Goal: Information Seeking & Learning: Compare options

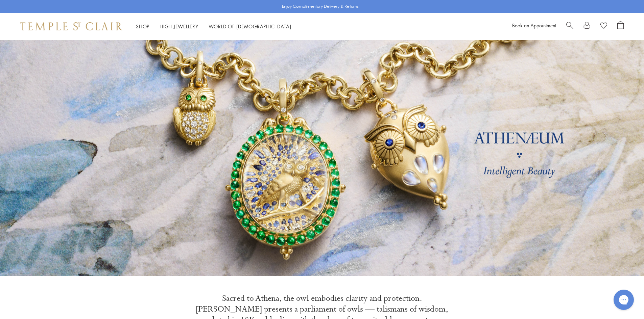
click at [570, 24] on span "Search" at bounding box center [569, 24] width 7 height 7
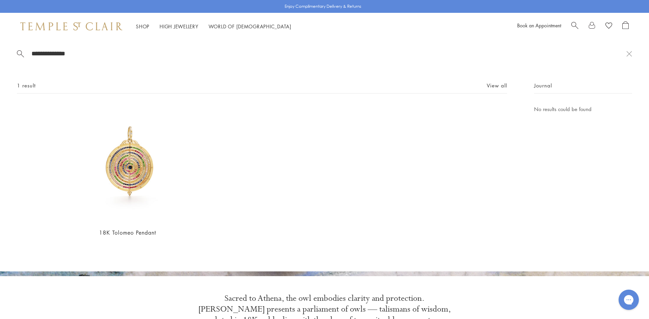
drag, startPoint x: 36, startPoint y: 55, endPoint x: 0, endPoint y: 55, distance: 35.8
click at [0, 55] on div "**********" at bounding box center [324, 156] width 649 height 232
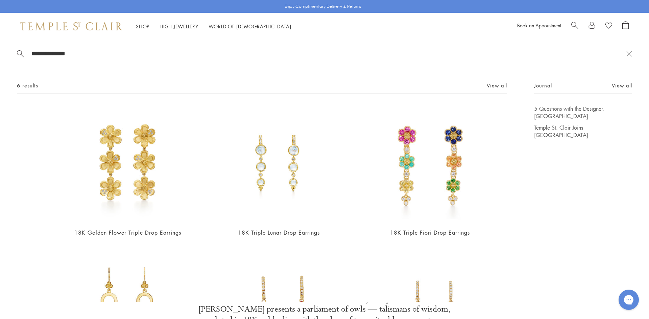
drag, startPoint x: 71, startPoint y: 54, endPoint x: 28, endPoint y: 65, distance: 44.7
click at [28, 65] on div "**********" at bounding box center [324, 171] width 649 height 263
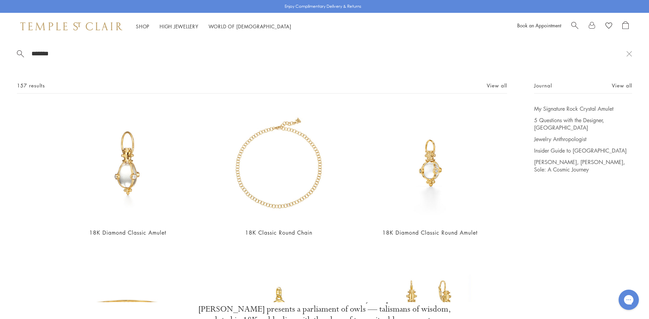
drag, startPoint x: 56, startPoint y: 51, endPoint x: 11, endPoint y: 58, distance: 44.8
click at [11, 56] on div "******* 157 results View all 18K Diamond Classic Amulet From $2,150 18K Classic…" at bounding box center [324, 171] width 649 height 263
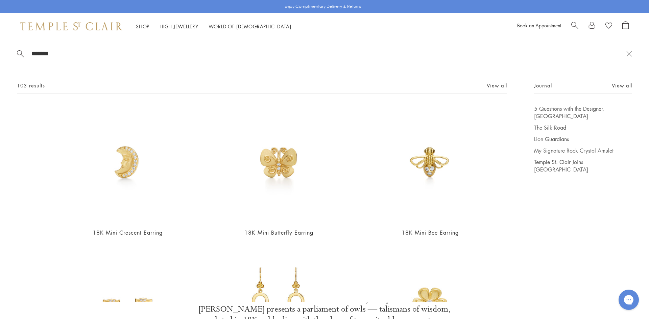
click at [577, 22] on span "Search" at bounding box center [574, 24] width 7 height 7
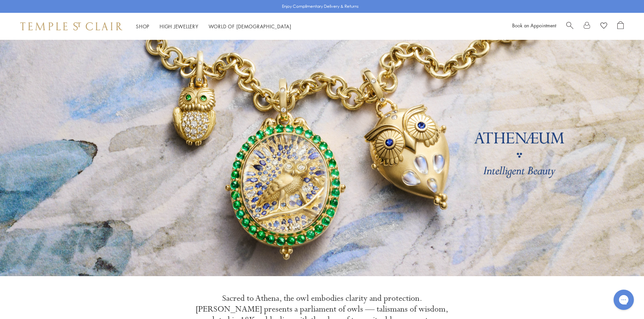
click at [571, 25] on span "Search" at bounding box center [569, 24] width 7 height 7
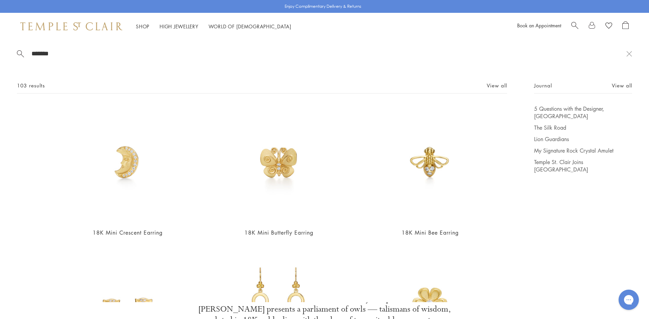
drag, startPoint x: 23, startPoint y: 54, endPoint x: 0, endPoint y: 53, distance: 23.3
click at [0, 53] on div "******* 103 results View all 18K Mini Crescent Earring $850 18K Mini Butterfly …" at bounding box center [324, 171] width 649 height 263
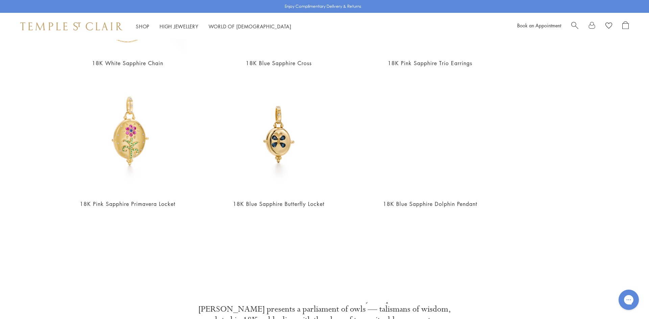
scroll to position [169, 0]
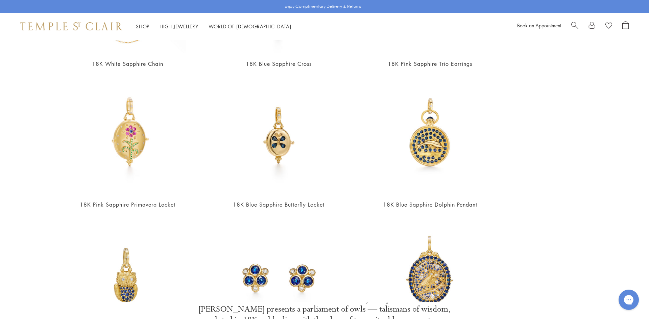
type input "*******"
click at [303, 274] on img at bounding box center [278, 276] width 117 height 117
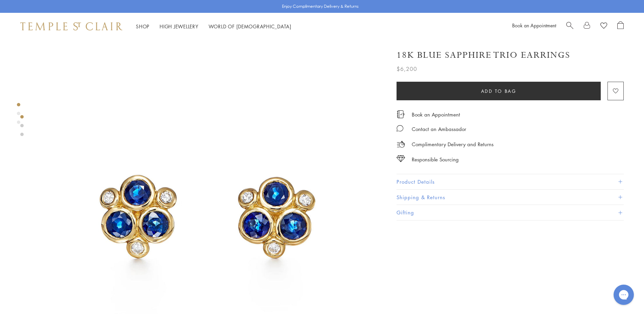
click at [432, 180] on button "Product Details" at bounding box center [509, 181] width 227 height 15
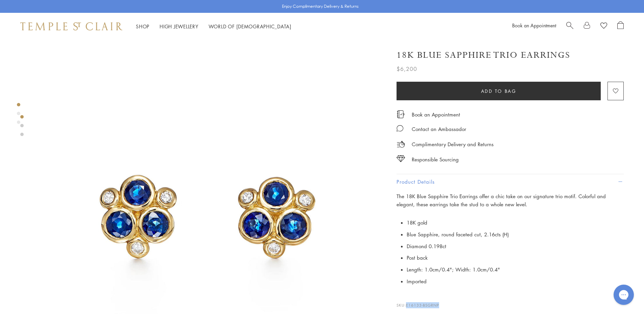
drag, startPoint x: 439, startPoint y: 303, endPoint x: 406, endPoint y: 302, distance: 32.8
click at [406, 302] on p "SKU: E16133-BSGRNP" at bounding box center [509, 302] width 227 height 13
copy span "E16133-BSGRNP"
click at [569, 24] on span "Search" at bounding box center [569, 24] width 7 height 7
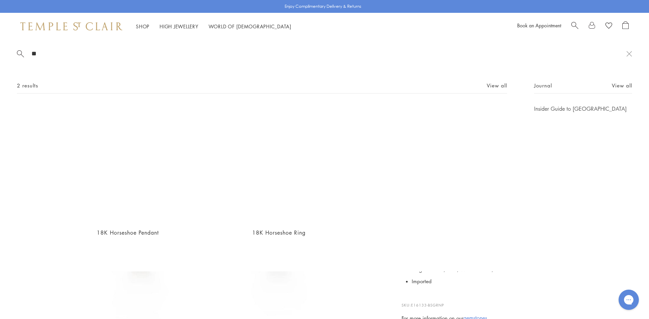
type input "*"
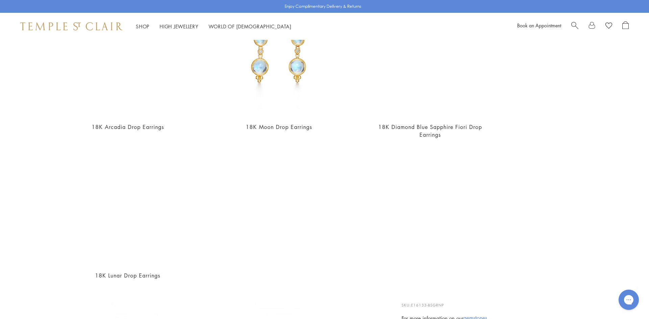
scroll to position [394, 0]
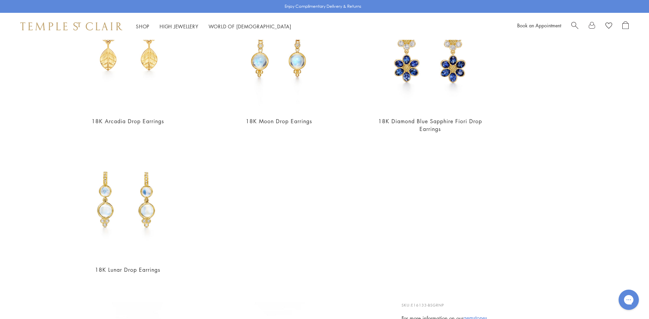
type input "**********"
click at [126, 227] on img at bounding box center [127, 200] width 117 height 117
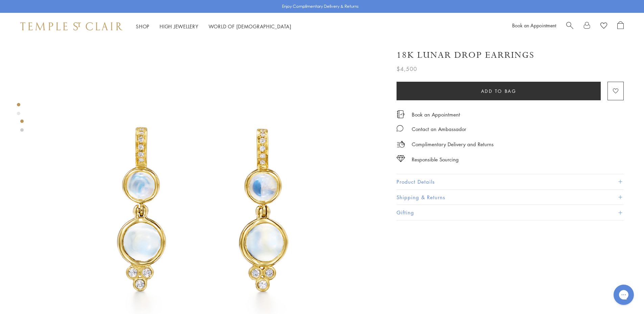
click at [432, 183] on button "Product Details" at bounding box center [509, 181] width 227 height 15
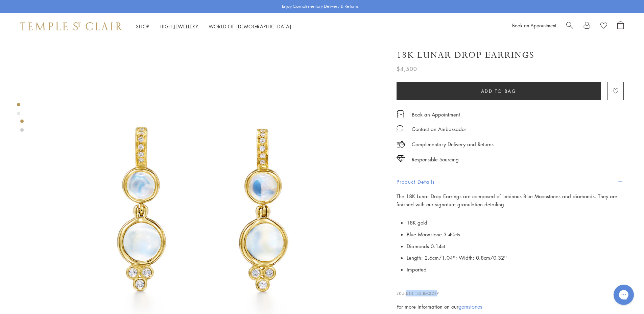
drag, startPoint x: 439, startPoint y: 291, endPoint x: 407, endPoint y: 290, distance: 31.8
click at [407, 290] on p "SKU: E14142-BM2DRP" at bounding box center [509, 290] width 227 height 13
drag, startPoint x: 442, startPoint y: 293, endPoint x: 408, endPoint y: 292, distance: 33.8
click at [408, 292] on p "SKU: E14142-BM2DRP" at bounding box center [509, 290] width 227 height 13
copy span "E14142-BM2DRP"
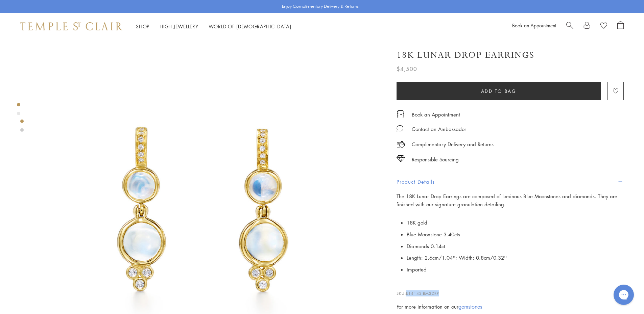
drag, startPoint x: 572, startPoint y: 25, endPoint x: 568, endPoint y: 20, distance: 6.8
click at [572, 25] on span "Search" at bounding box center [569, 24] width 7 height 7
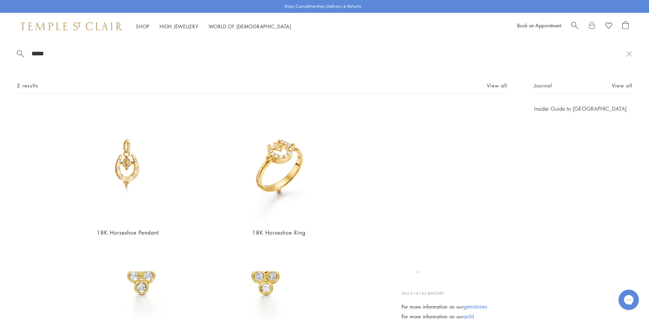
type input "*****"
click at [129, 171] on img at bounding box center [127, 163] width 117 height 117
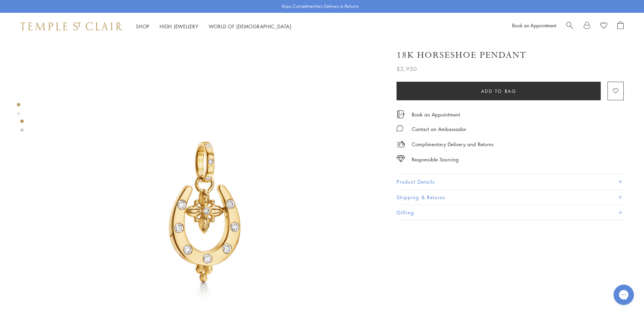
click at [430, 181] on button "Product Details" at bounding box center [509, 181] width 227 height 15
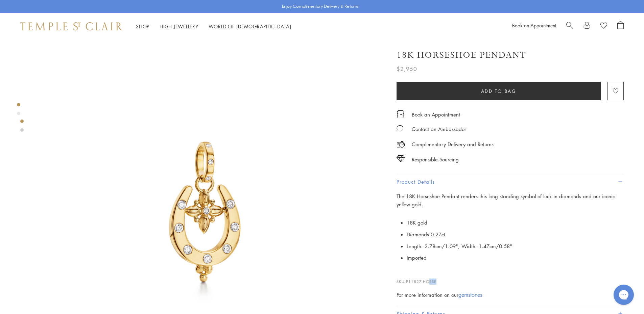
drag, startPoint x: 438, startPoint y: 282, endPoint x: 430, endPoint y: 280, distance: 8.6
click at [430, 280] on p "SKU: P11827-HORSE" at bounding box center [509, 278] width 227 height 13
click at [429, 280] on span "P11827-HORSE" at bounding box center [421, 281] width 30 height 5
drag, startPoint x: 406, startPoint y: 280, endPoint x: 449, endPoint y: 282, distance: 42.6
click at [449, 282] on p "SKU: P11827-HORSE" at bounding box center [509, 278] width 227 height 13
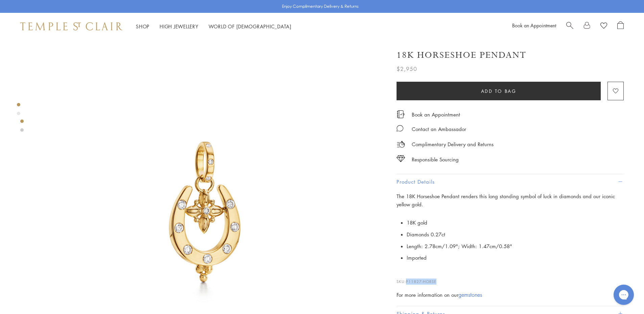
copy span "P11827-HORSE"
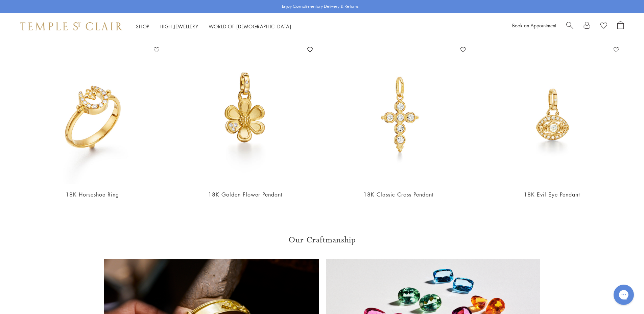
scroll to position [676, 0]
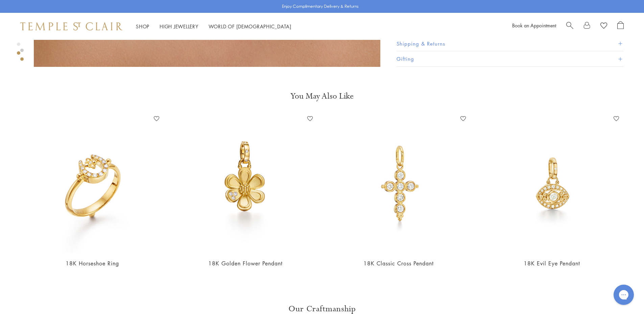
click at [91, 195] on img at bounding box center [92, 184] width 140 height 140
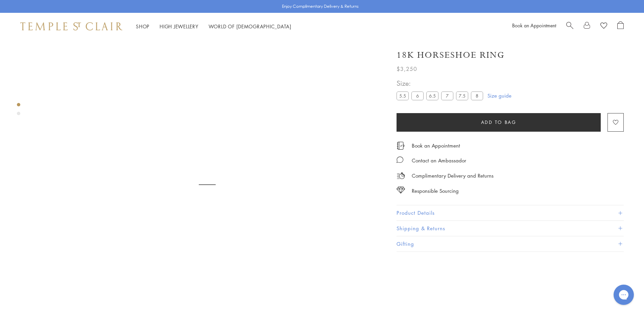
scroll to position [40, 0]
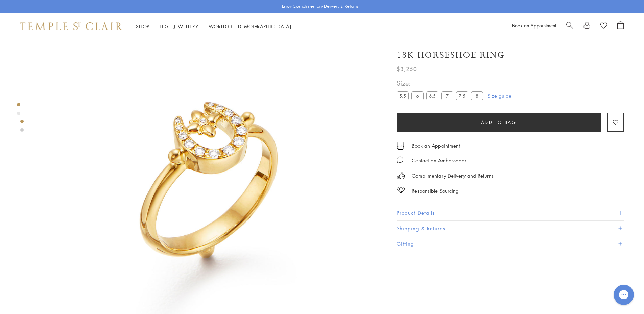
click at [415, 211] on button "Product Details" at bounding box center [509, 212] width 227 height 15
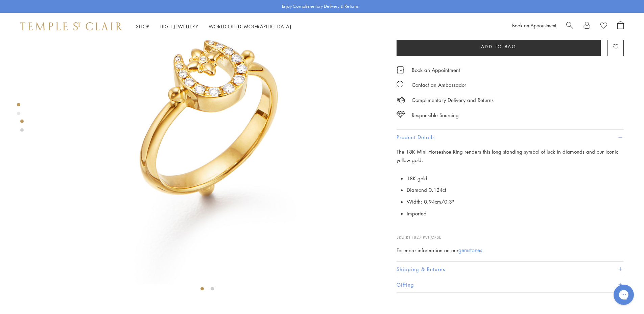
scroll to position [107, 0]
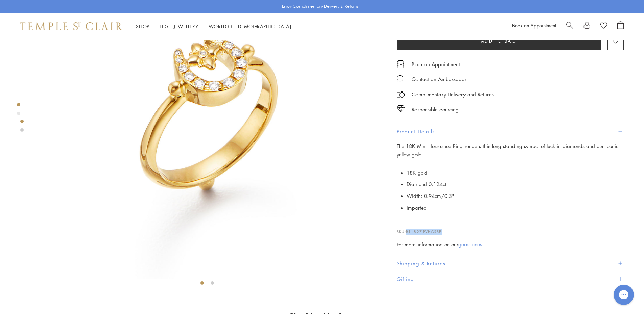
drag, startPoint x: 442, startPoint y: 231, endPoint x: 408, endPoint y: 229, distance: 34.2
click at [408, 229] on span "R11827-PVHORSE" at bounding box center [423, 231] width 35 height 5
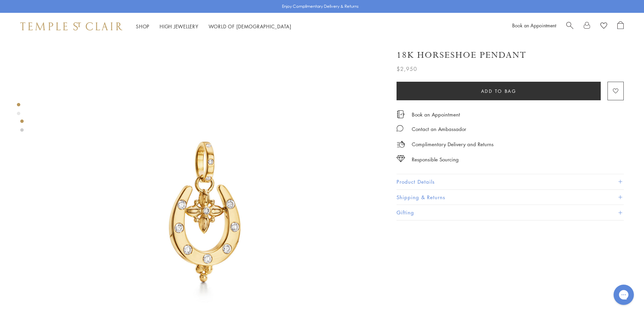
click at [567, 28] on span "Search" at bounding box center [569, 24] width 7 height 7
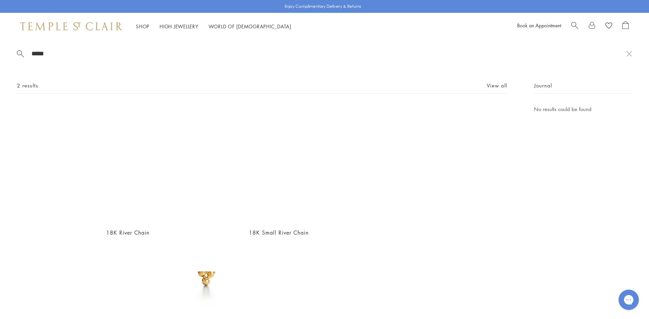
type input "*****"
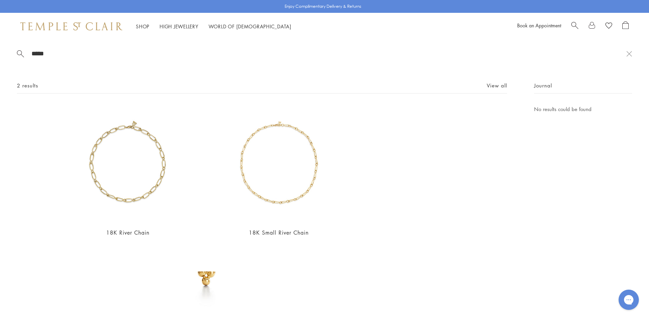
click at [149, 183] on img at bounding box center [127, 163] width 117 height 117
